Goal: Information Seeking & Learning: Find specific fact

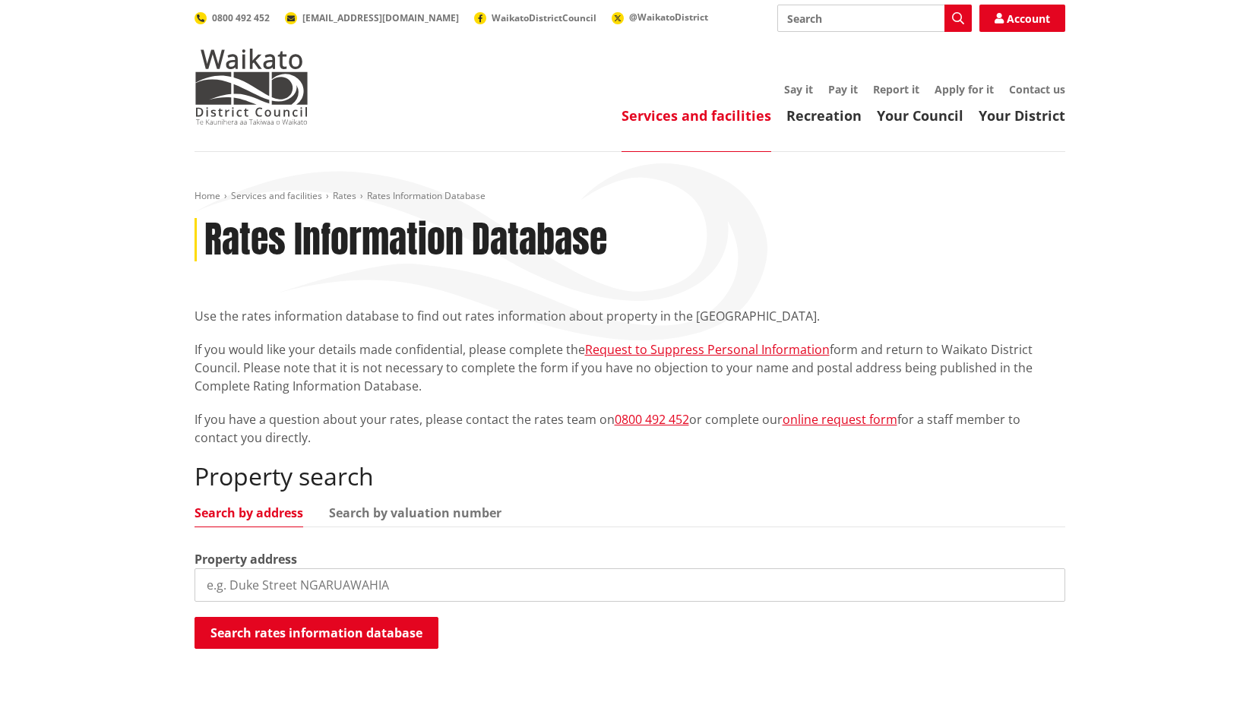
click at [378, 568] on input "search" at bounding box center [629, 584] width 870 height 33
type input "11 gully road"
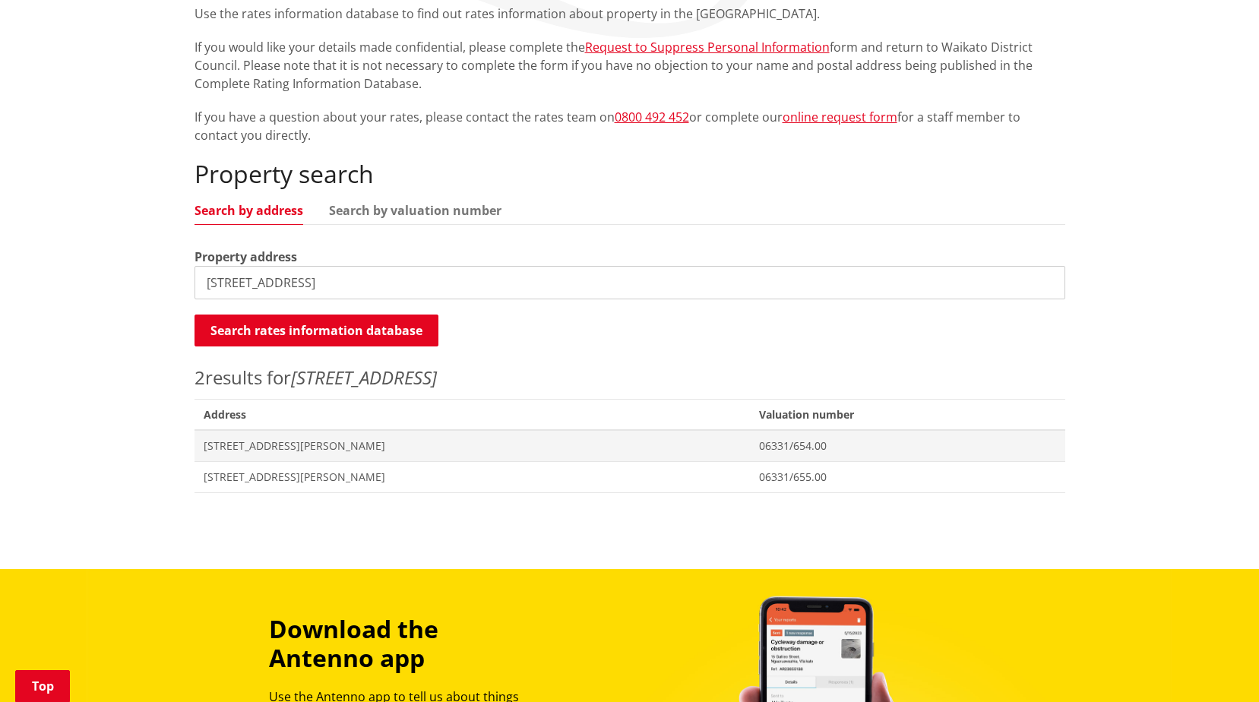
scroll to position [304, 0]
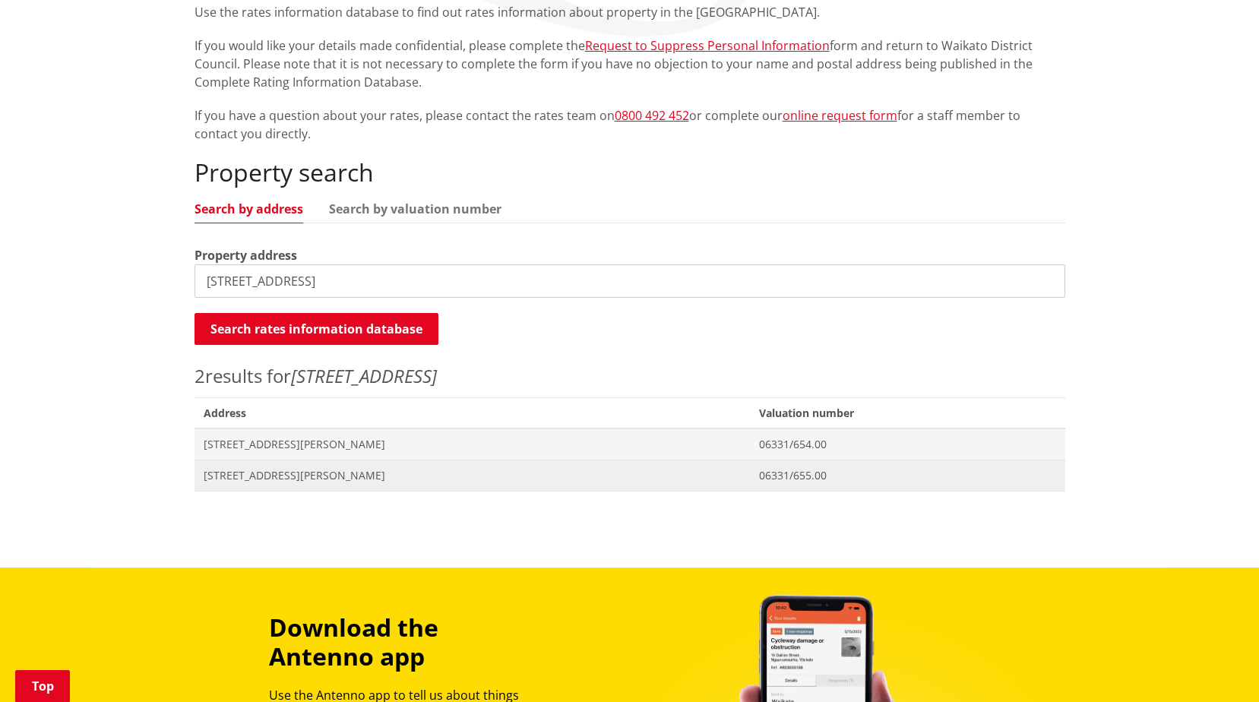
click at [366, 478] on span "[STREET_ADDRESS][PERSON_NAME]" at bounding box center [473, 475] width 538 height 15
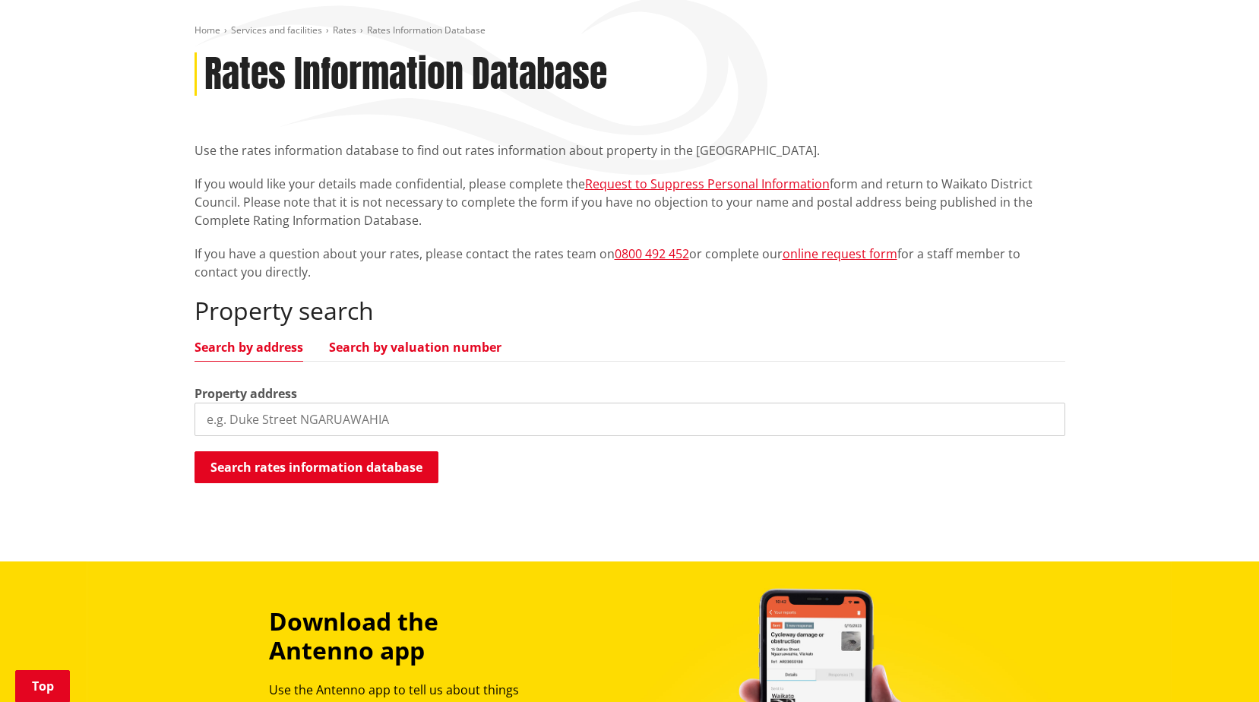
scroll to position [76, 0]
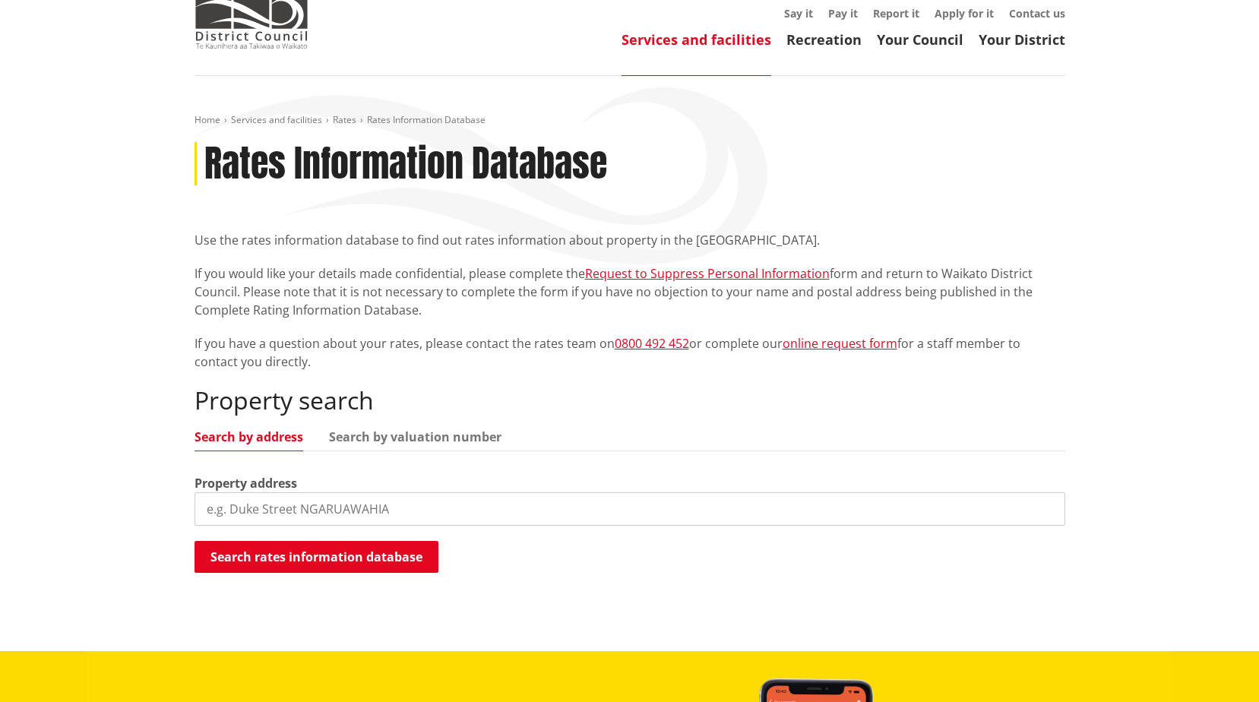
click at [392, 511] on input "search" at bounding box center [629, 508] width 870 height 33
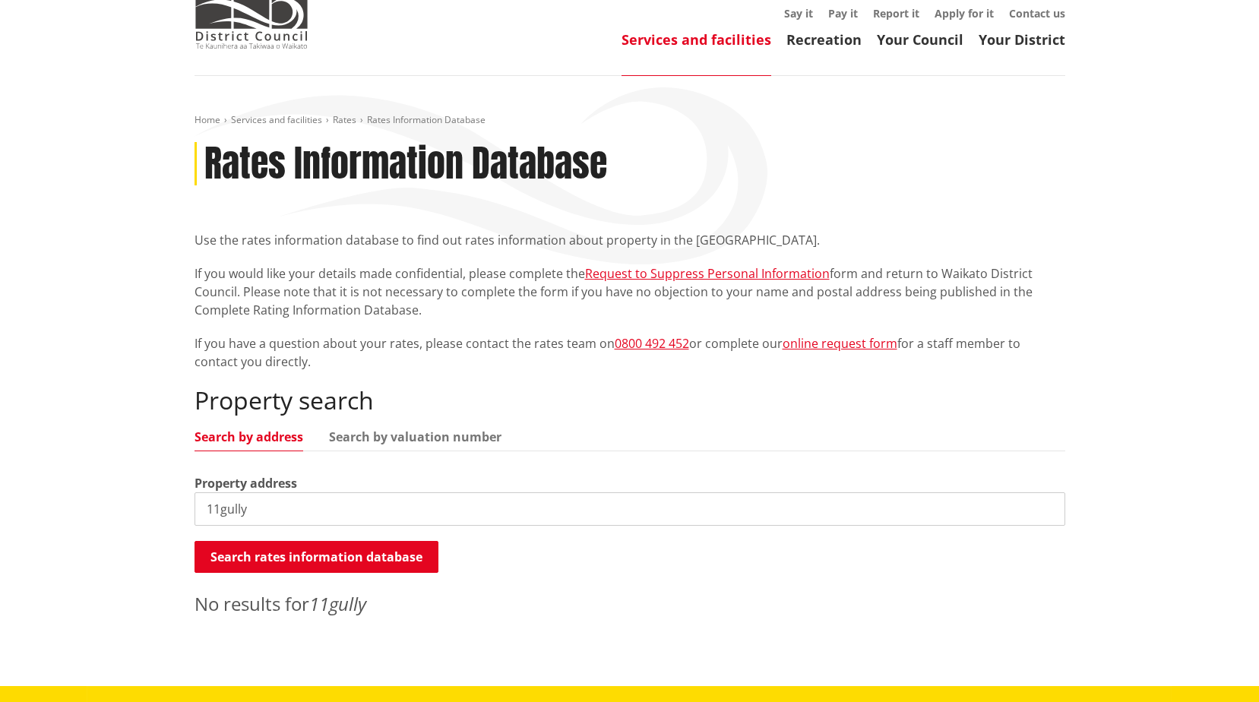
click at [217, 512] on input "11gully" at bounding box center [629, 508] width 870 height 33
type input "11 gully"
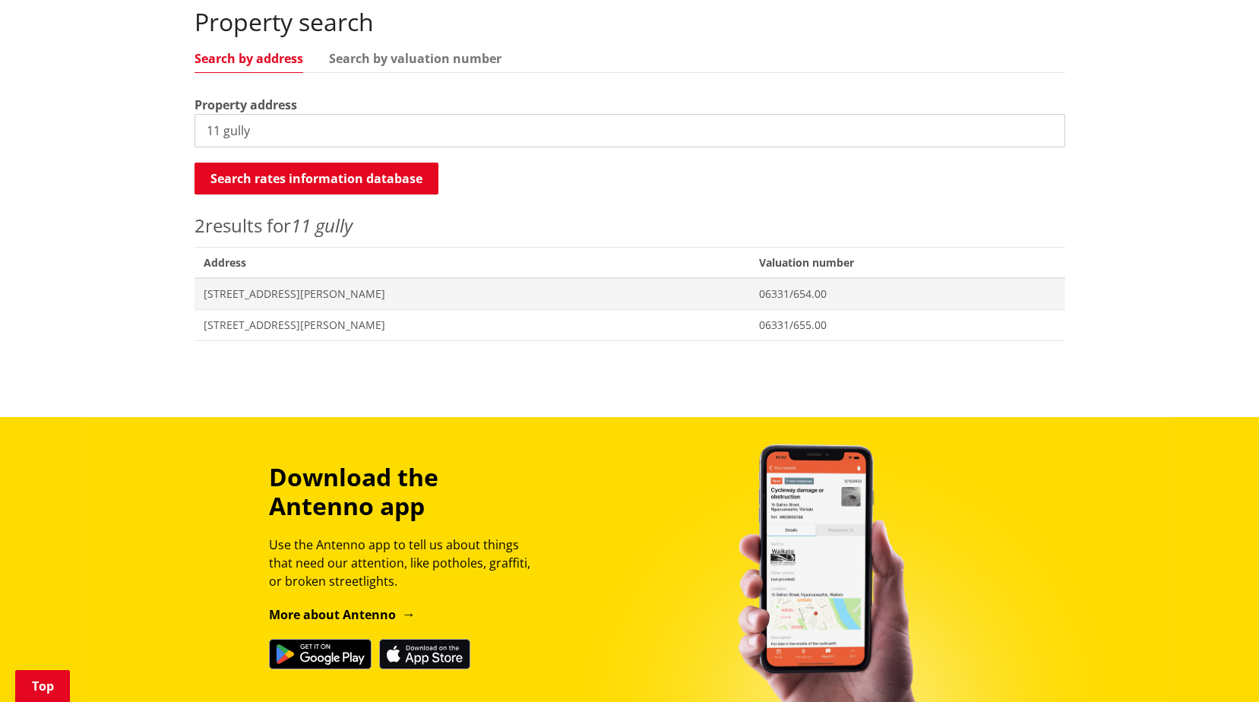
scroll to position [456, 0]
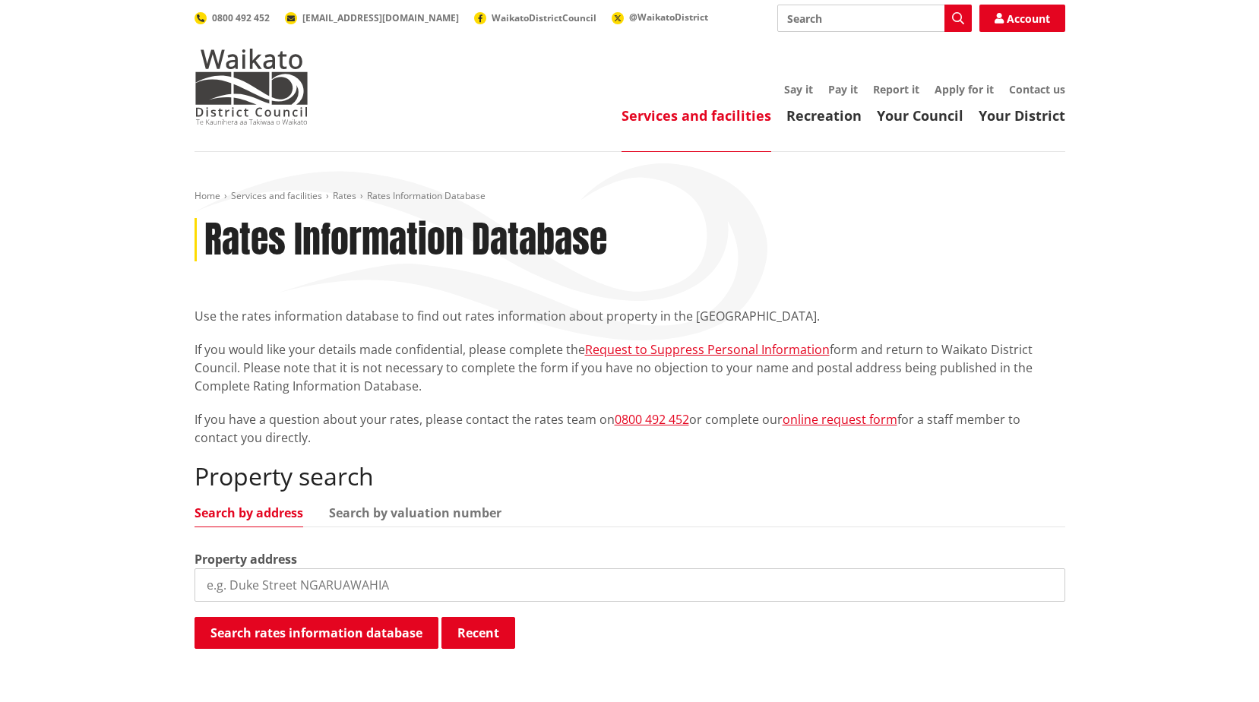
click at [434, 588] on input "search" at bounding box center [629, 584] width 870 height 33
type input "28b kingfisher"
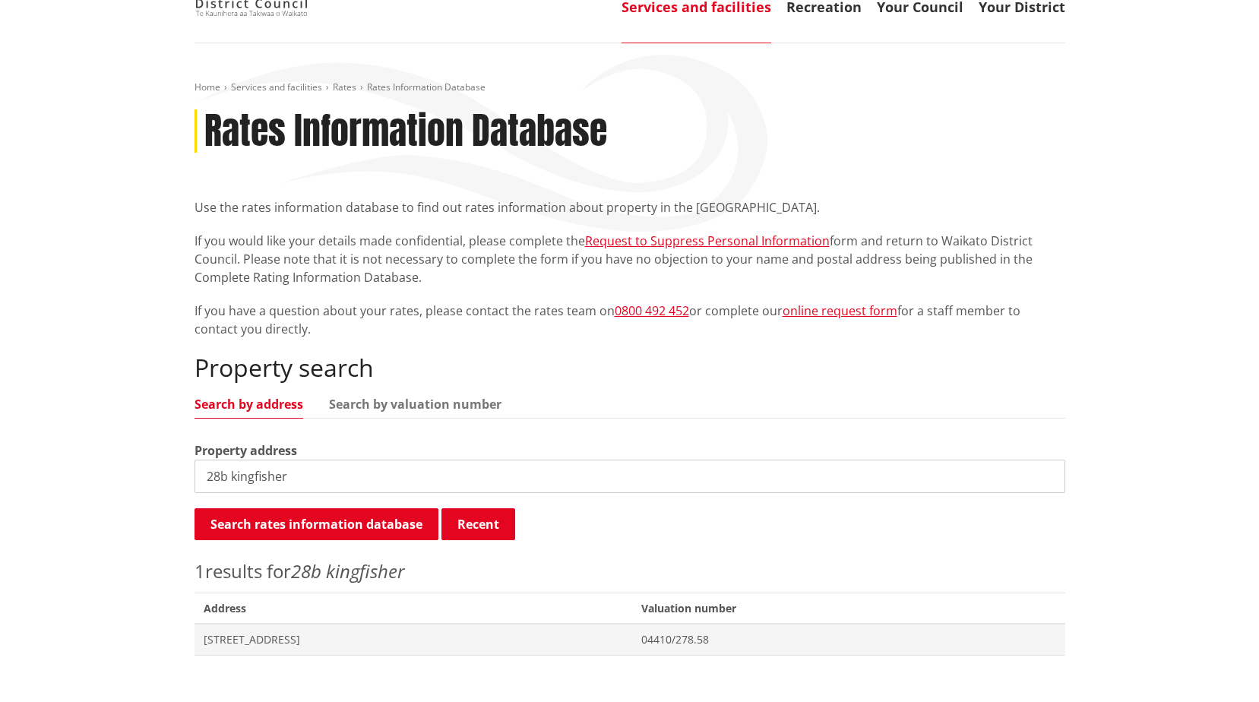
scroll to position [380, 0]
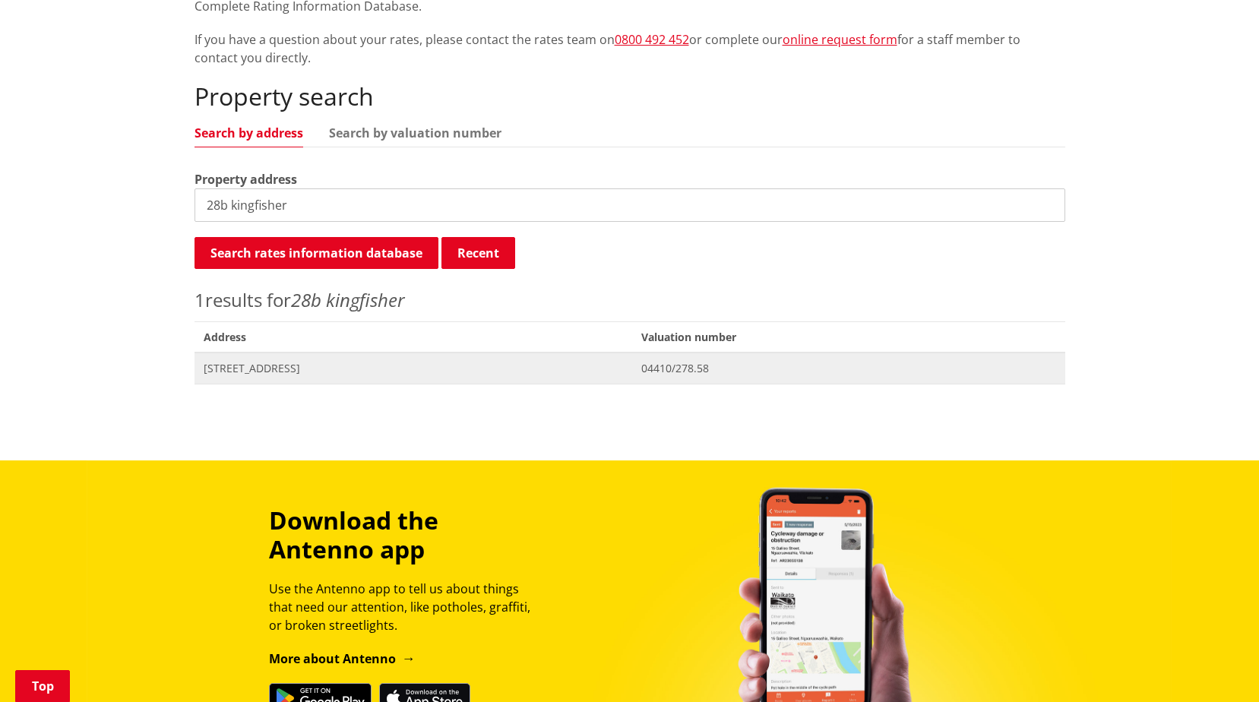
click at [425, 366] on span "[STREET_ADDRESS]" at bounding box center [414, 368] width 420 height 15
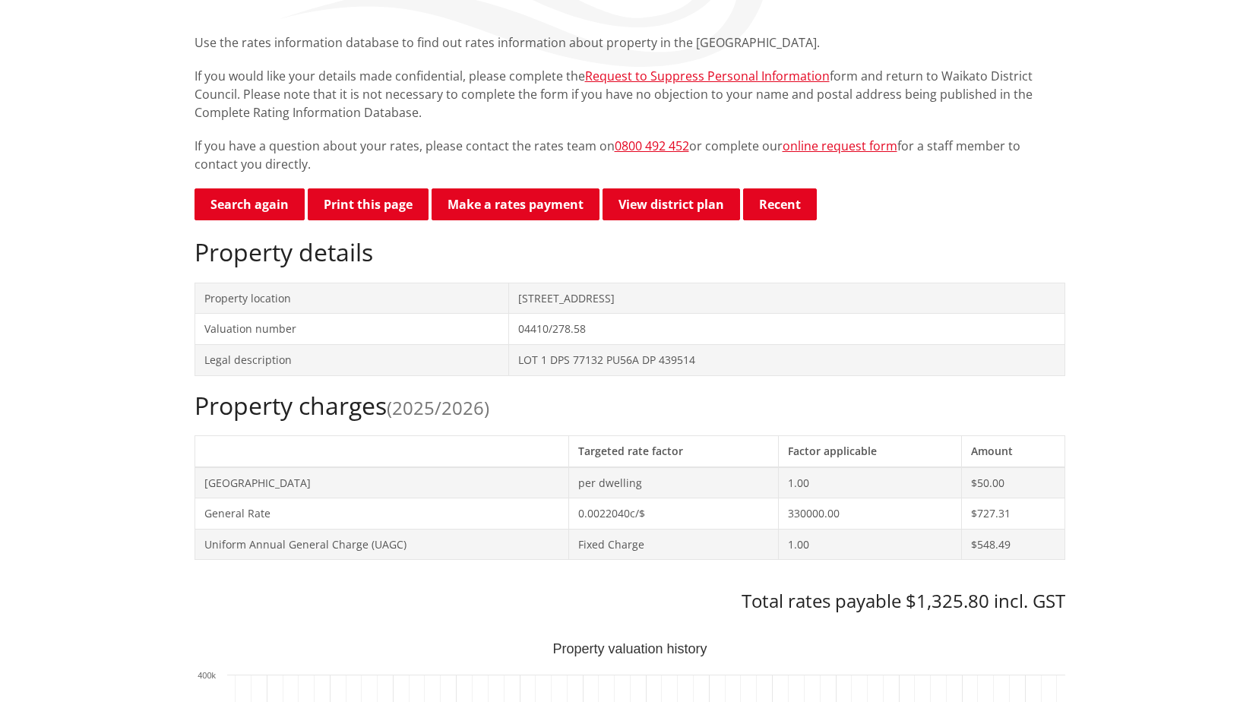
scroll to position [152, 0]
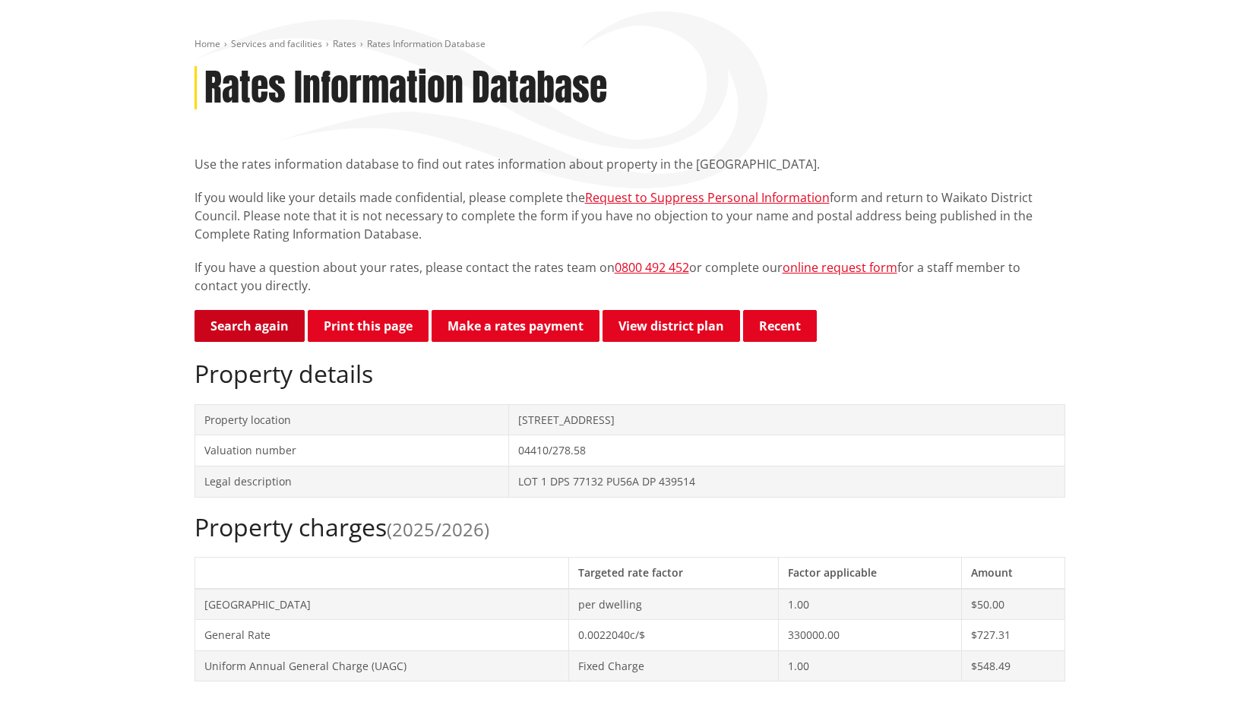
click at [272, 326] on link "Search again" at bounding box center [249, 326] width 110 height 32
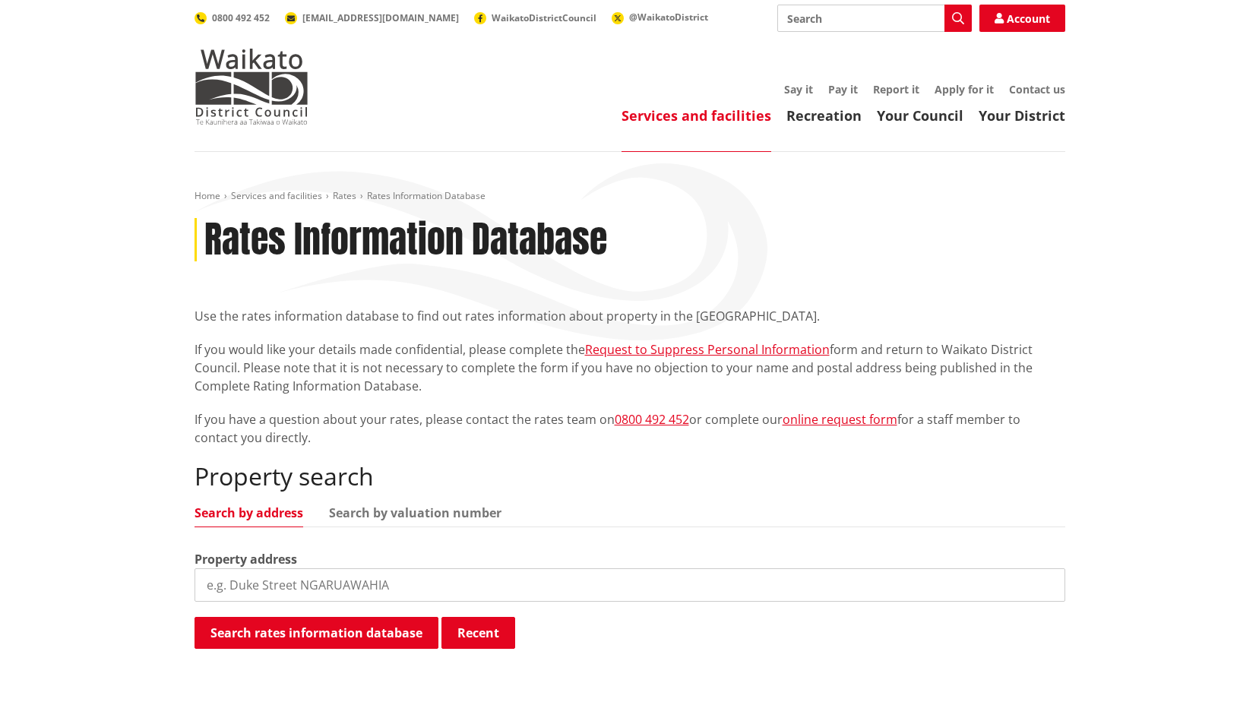
click at [371, 586] on input "search" at bounding box center [629, 584] width 870 height 33
type input "2276 gordonton ro"
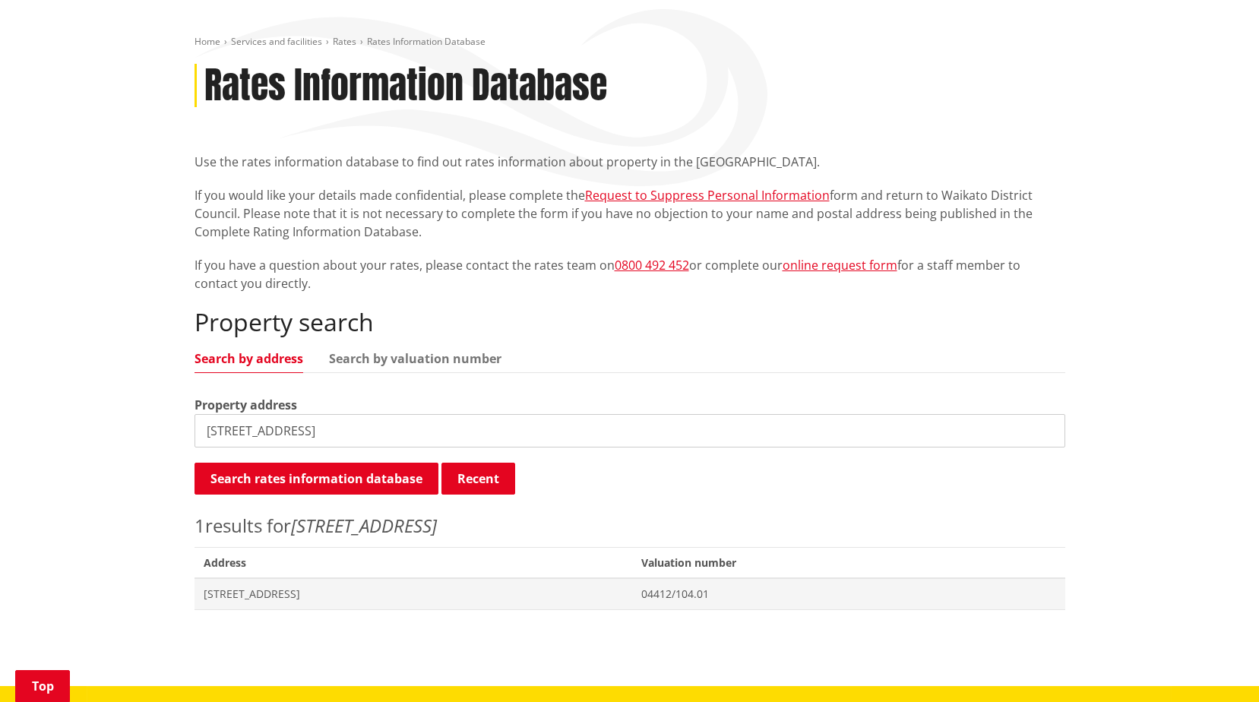
scroll to position [380, 0]
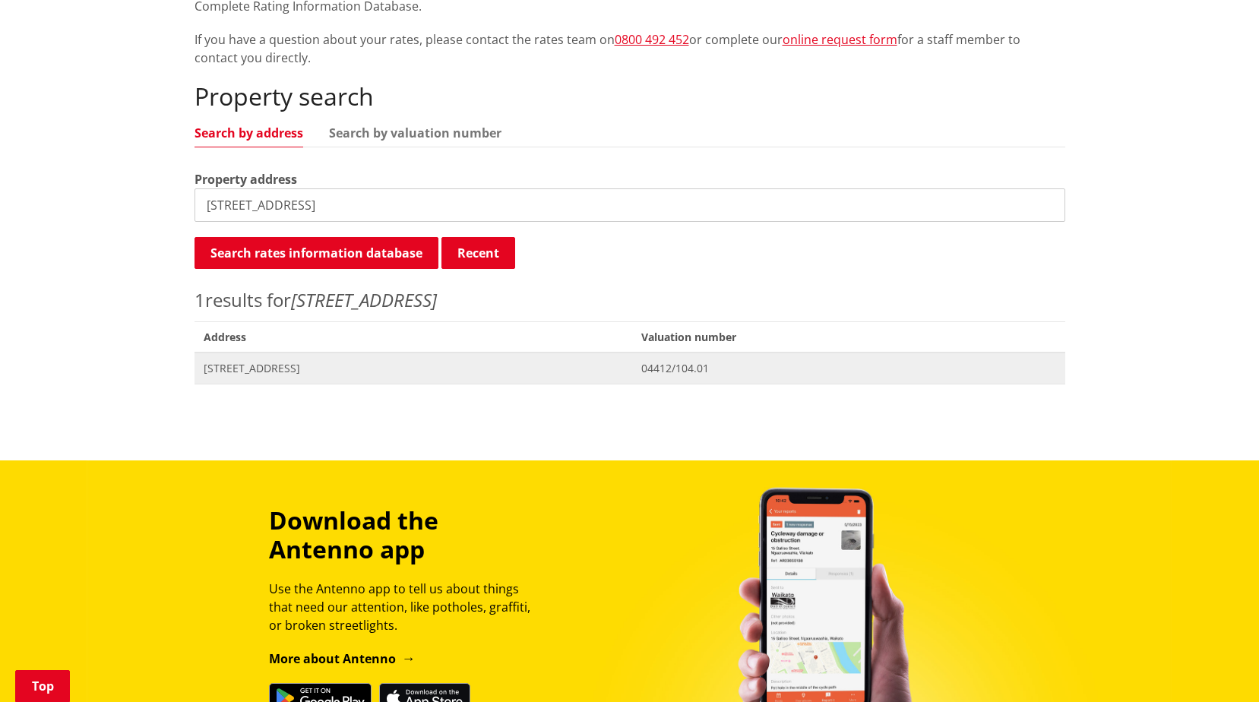
click at [368, 373] on span "[STREET_ADDRESS]" at bounding box center [414, 368] width 420 height 15
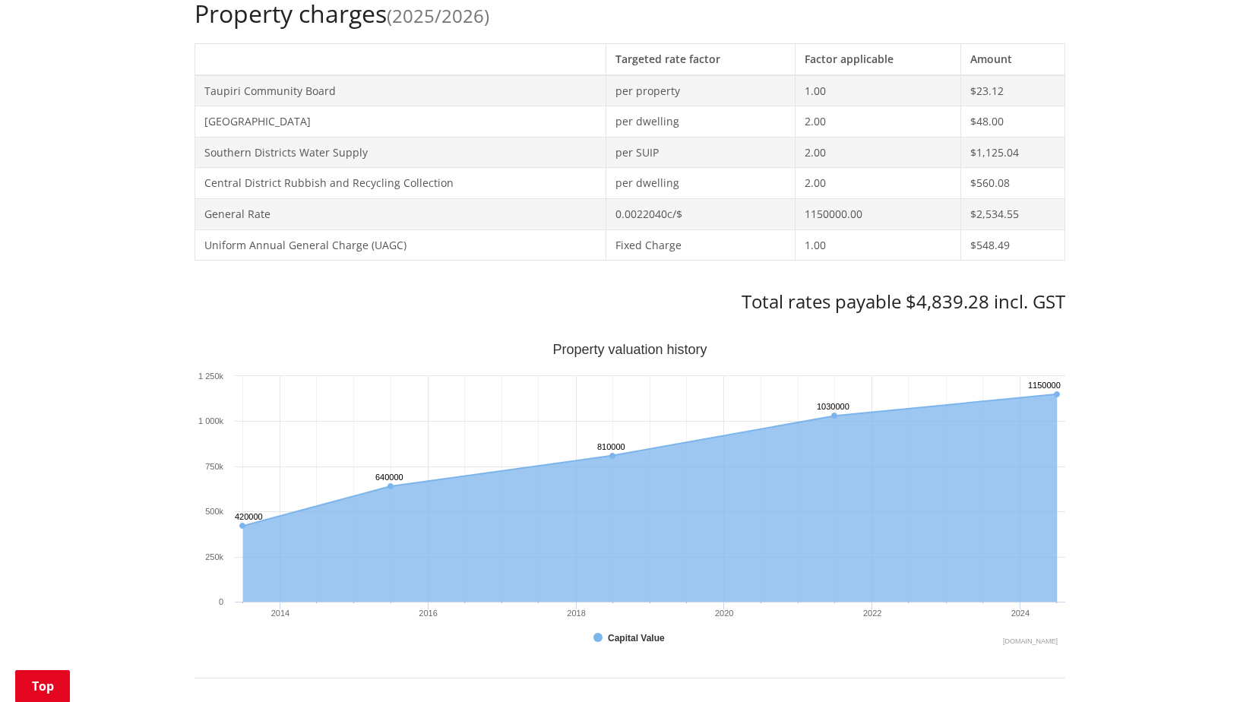
scroll to position [684, 0]
